Goal: Transaction & Acquisition: Subscribe to service/newsletter

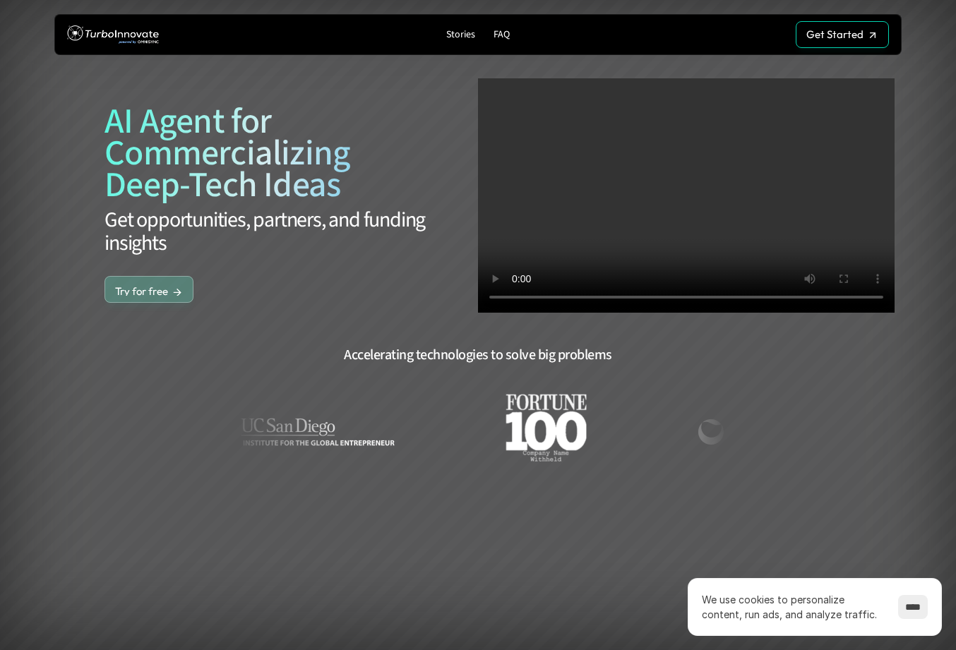
click at [155, 285] on p "Try for free" at bounding box center [141, 291] width 53 height 13
